Goal: Information Seeking & Learning: Learn about a topic

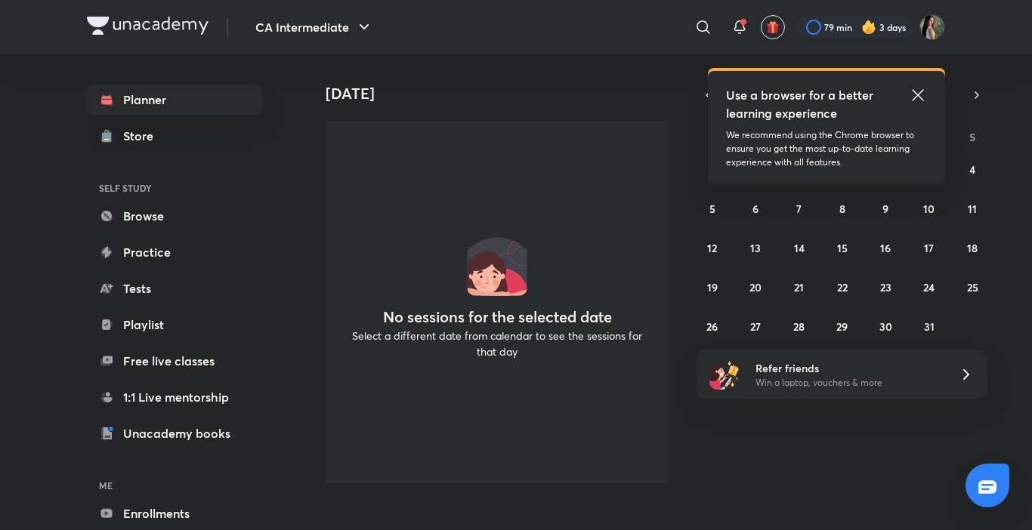
click at [921, 91] on icon at bounding box center [917, 94] width 11 height 11
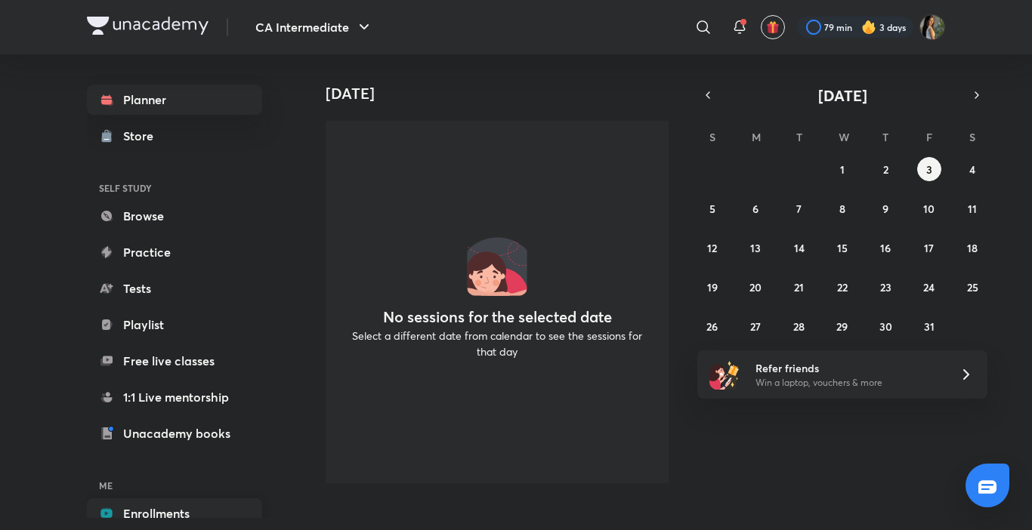
click at [252, 515] on link "Enrollments" at bounding box center [174, 514] width 175 height 30
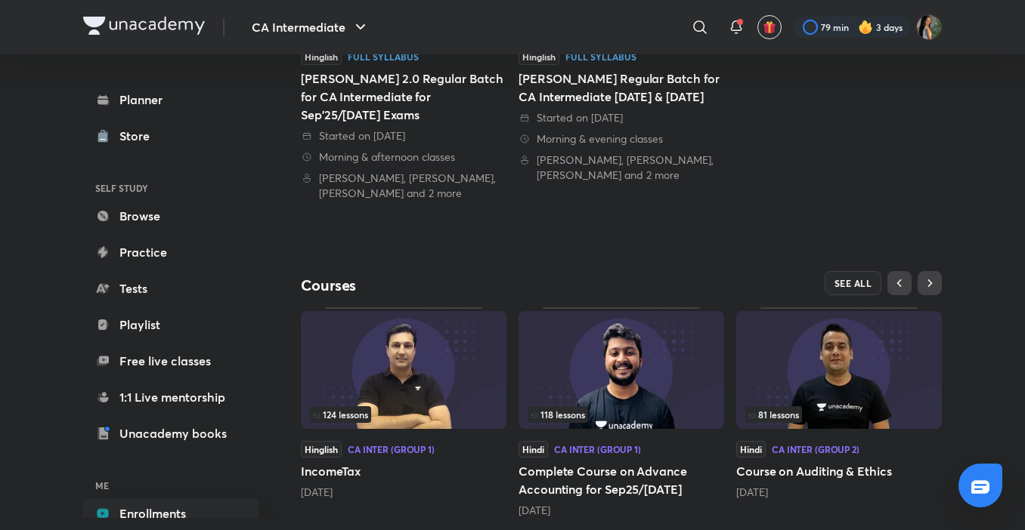
scroll to position [374, 0]
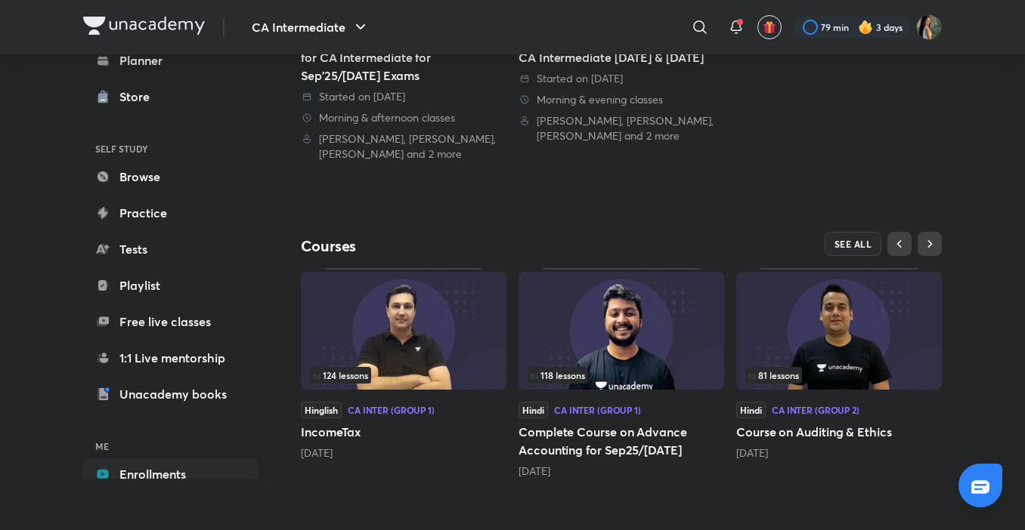
click at [786, 372] on span "81 lessons" at bounding box center [773, 375] width 51 height 9
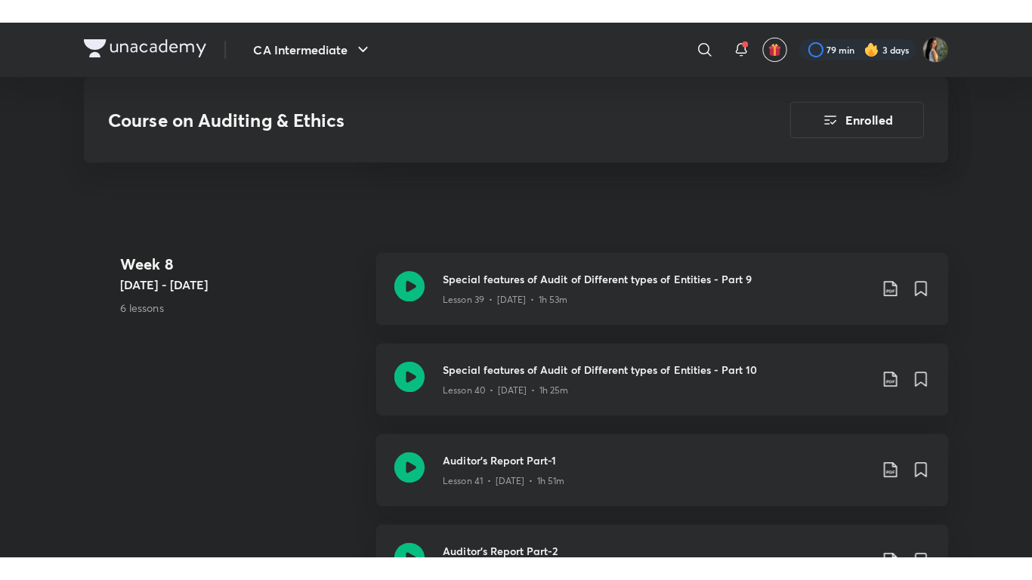
scroll to position [4775, 0]
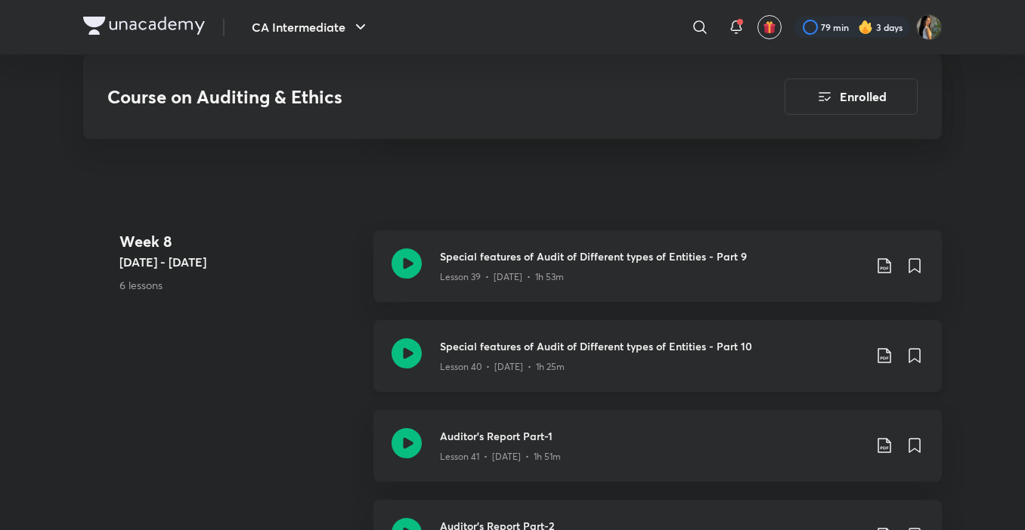
click at [680, 374] on div "Special features of Audit of Different types of Entities - Part 10 Lesson 40 • …" at bounding box center [657, 356] width 568 height 72
